Goal: Find contact information: Find contact information

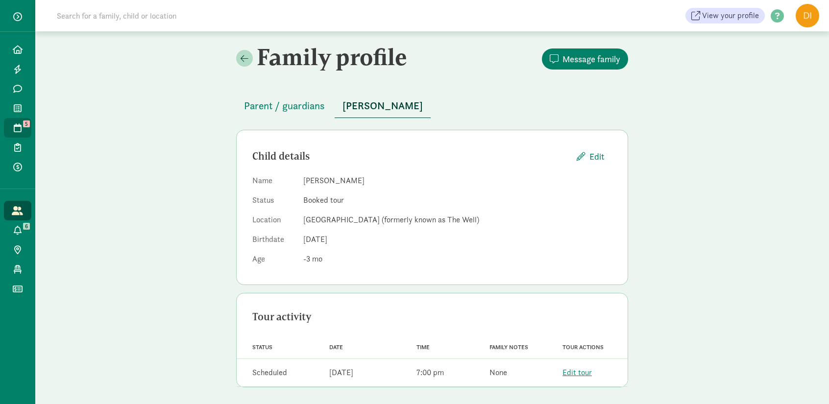
scroll to position [2, 0]
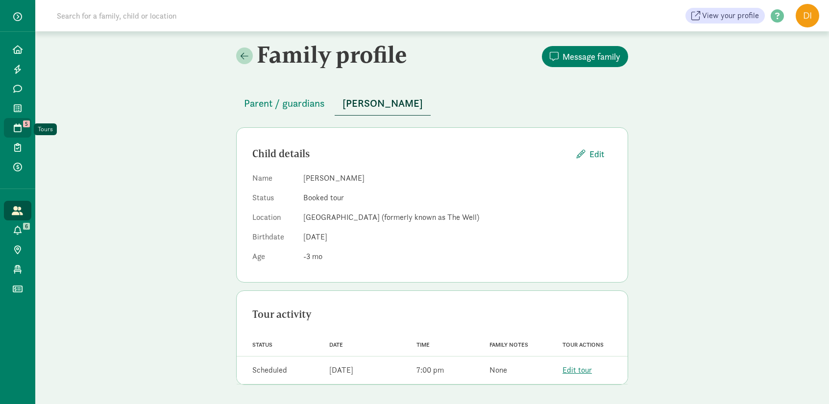
click at [13, 127] on span at bounding box center [17, 127] width 11 height 9
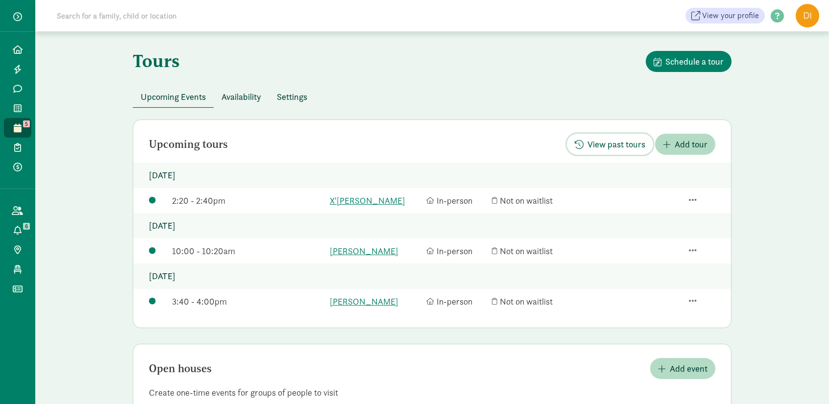
click at [586, 143] on span "View past tours" at bounding box center [610, 144] width 71 height 13
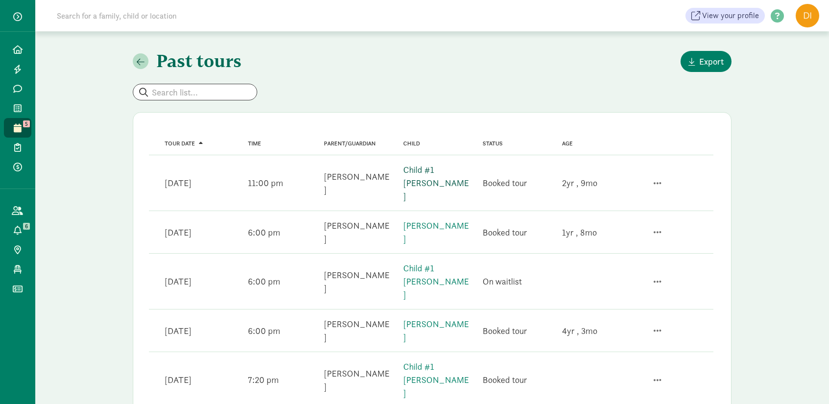
click at [445, 173] on link "Child #1 [PERSON_NAME]" at bounding box center [436, 183] width 66 height 38
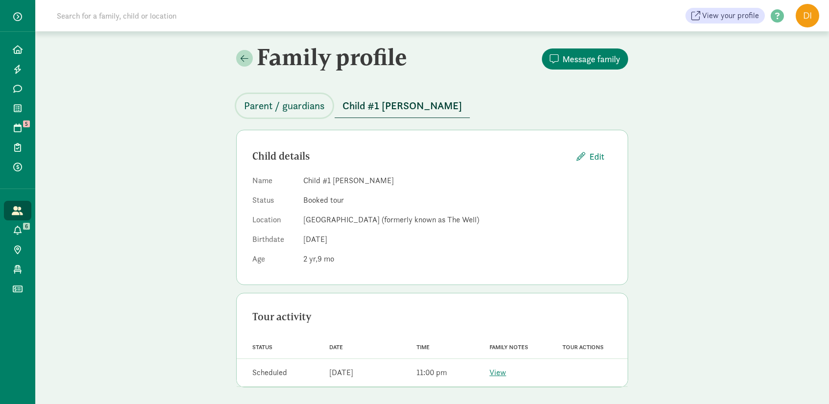
click at [300, 110] on span "Parent / guardians" at bounding box center [284, 106] width 81 height 16
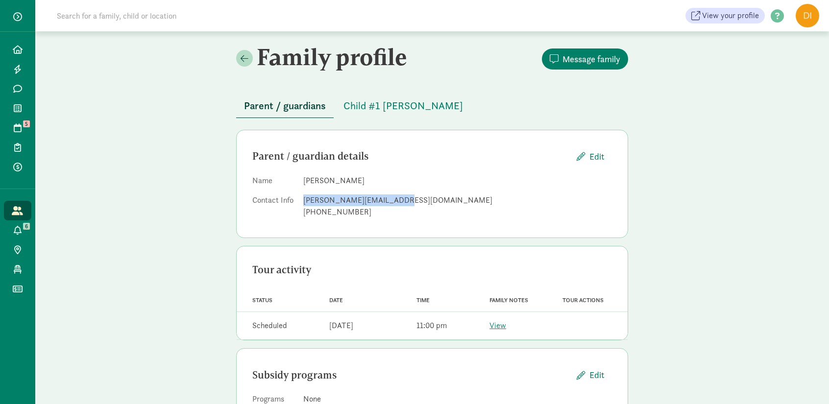
drag, startPoint x: 404, startPoint y: 198, endPoint x: 302, endPoint y: 200, distance: 101.4
click at [302, 200] on dl "Name [PERSON_NAME] Contact Info [PERSON_NAME][EMAIL_ADDRESS][DOMAIN_NAME] [PHON…" at bounding box center [432, 198] width 360 height 47
copy div "[PERSON_NAME][EMAIL_ADDRESS][DOMAIN_NAME]"
